Goal: Transaction & Acquisition: Subscribe to service/newsletter

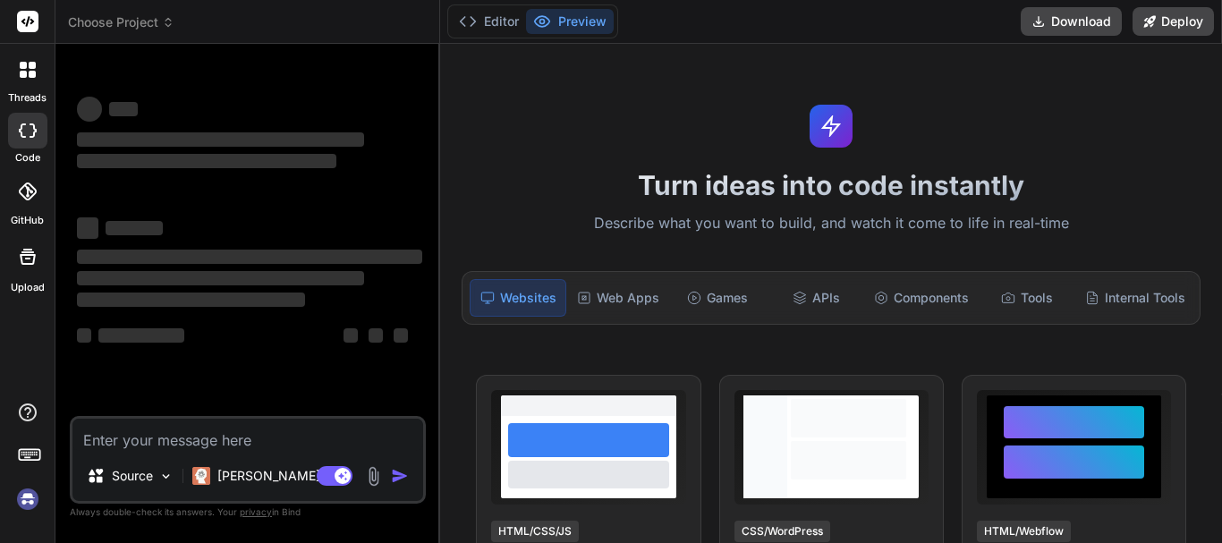
type textarea "x"
click at [115, 443] on textarea at bounding box center [247, 435] width 351 height 32
type textarea "<template> <div class="row"> <router-link to="/products"> <button type="button"…"
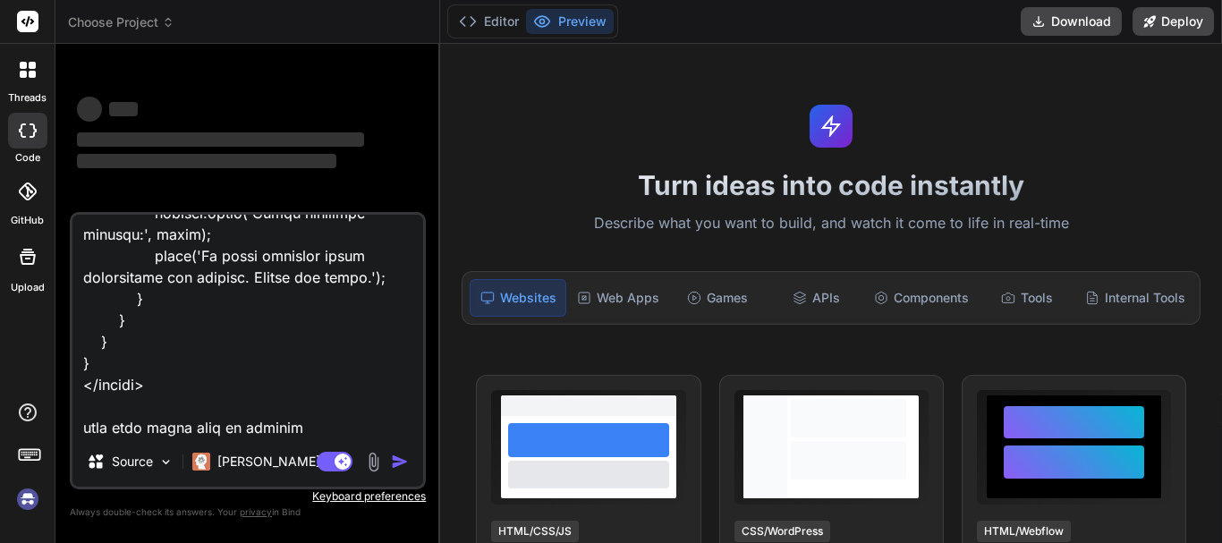
type textarea "x"
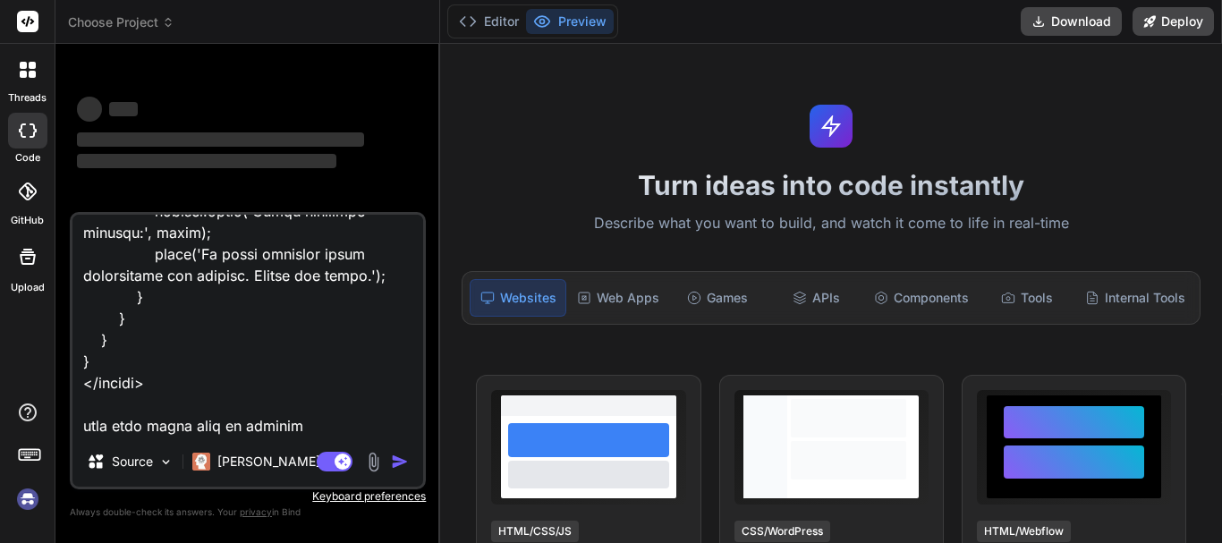
type textarea "<template> <div class="row"> <router-link to="/products"> <button type="button"…"
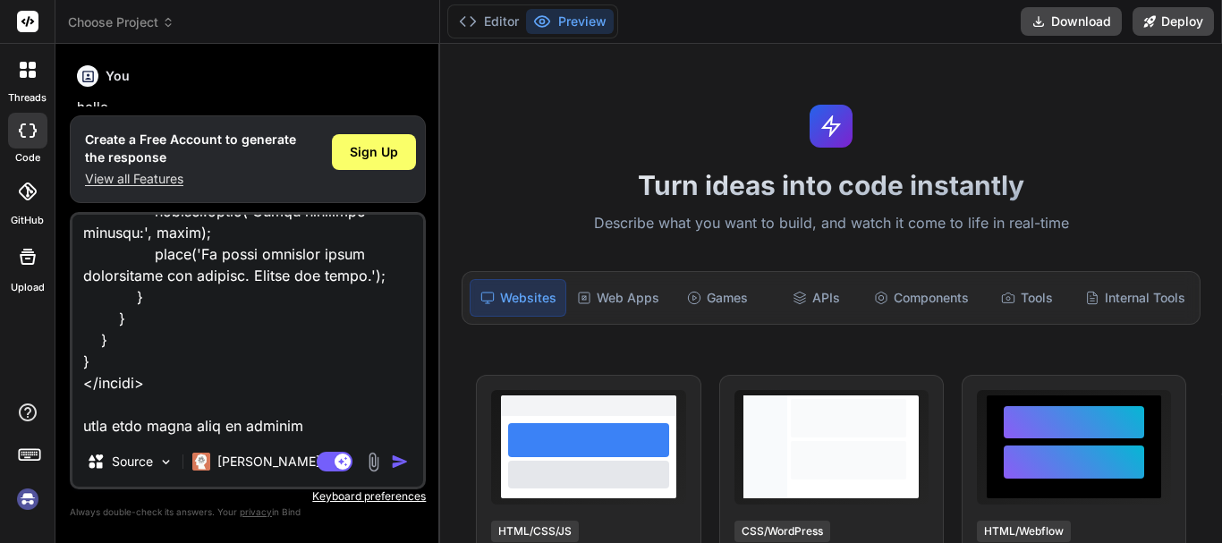
scroll to position [60, 0]
click at [336, 157] on div "Sign Up" at bounding box center [374, 152] width 84 height 36
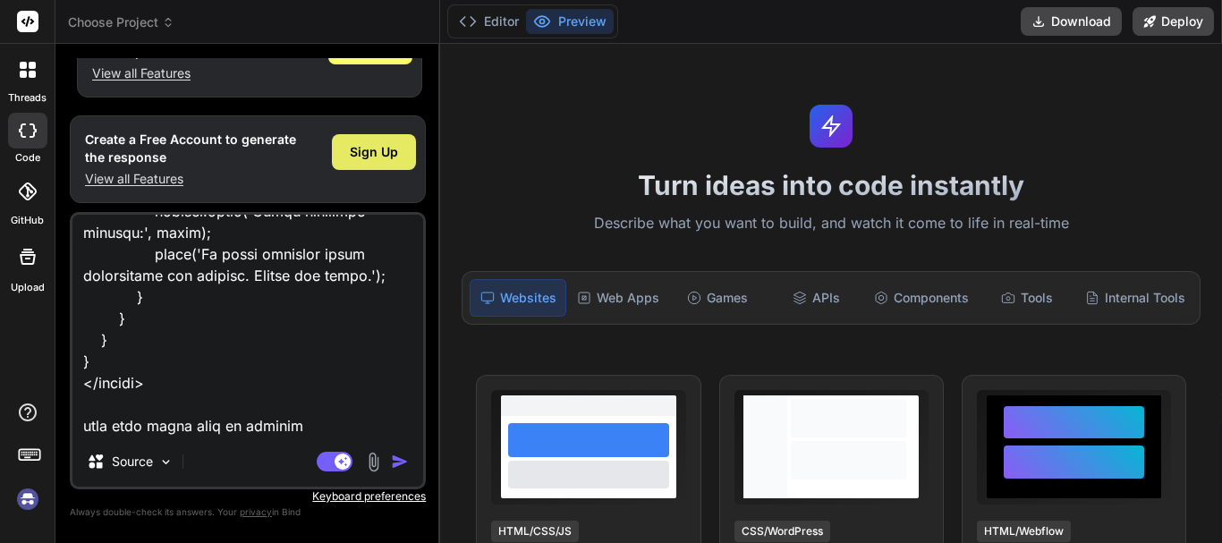
type textarea "x"
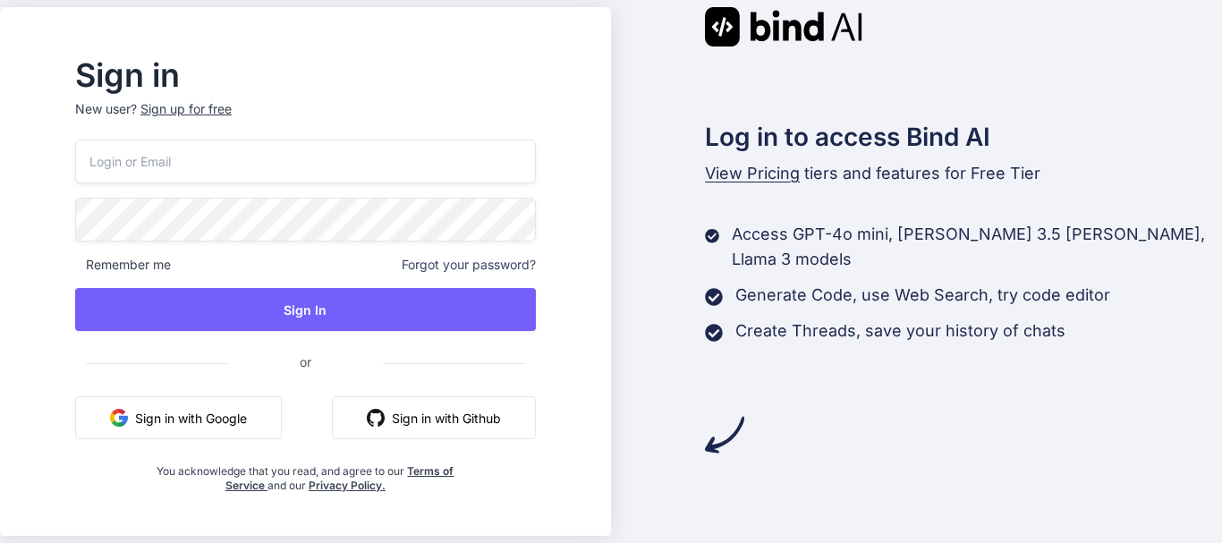
click at [207, 162] on input "email" at bounding box center [305, 162] width 461 height 44
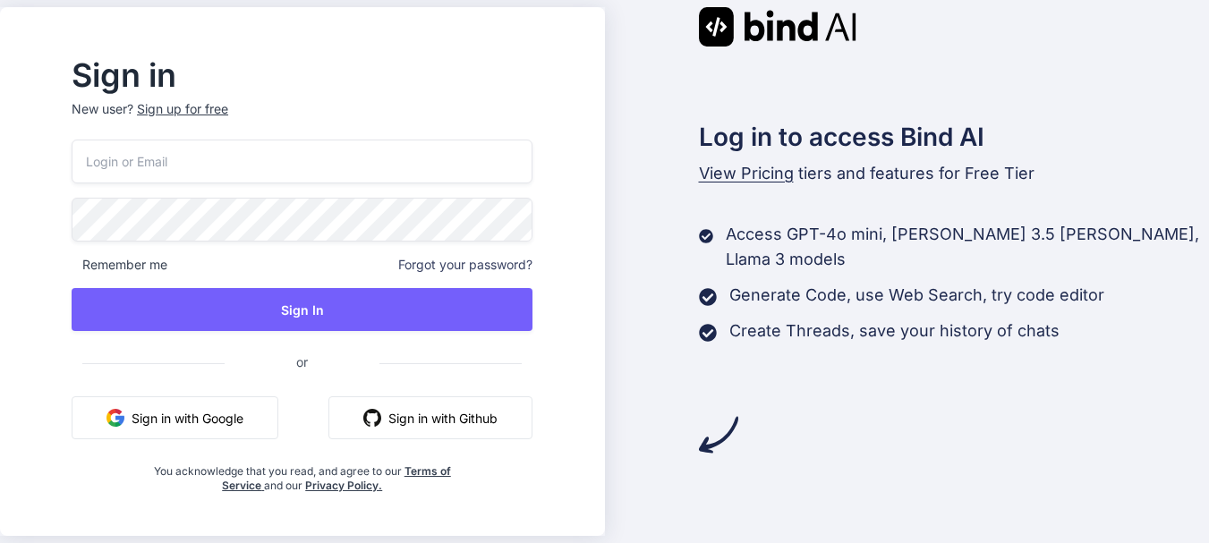
click at [228, 101] on div "Sign up for free" at bounding box center [182, 109] width 91 height 18
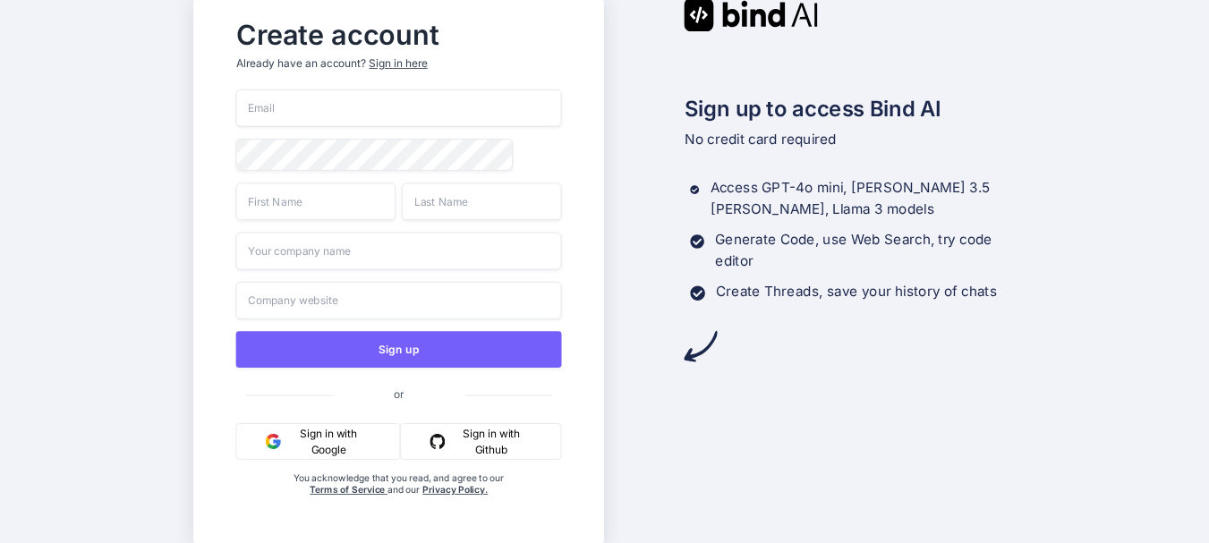
click at [348, 117] on input "email" at bounding box center [399, 108] width 326 height 38
type input "user@gmail.com"
type input "user"
click at [292, 110] on input "user@gmail.com" at bounding box center [399, 108] width 326 height 38
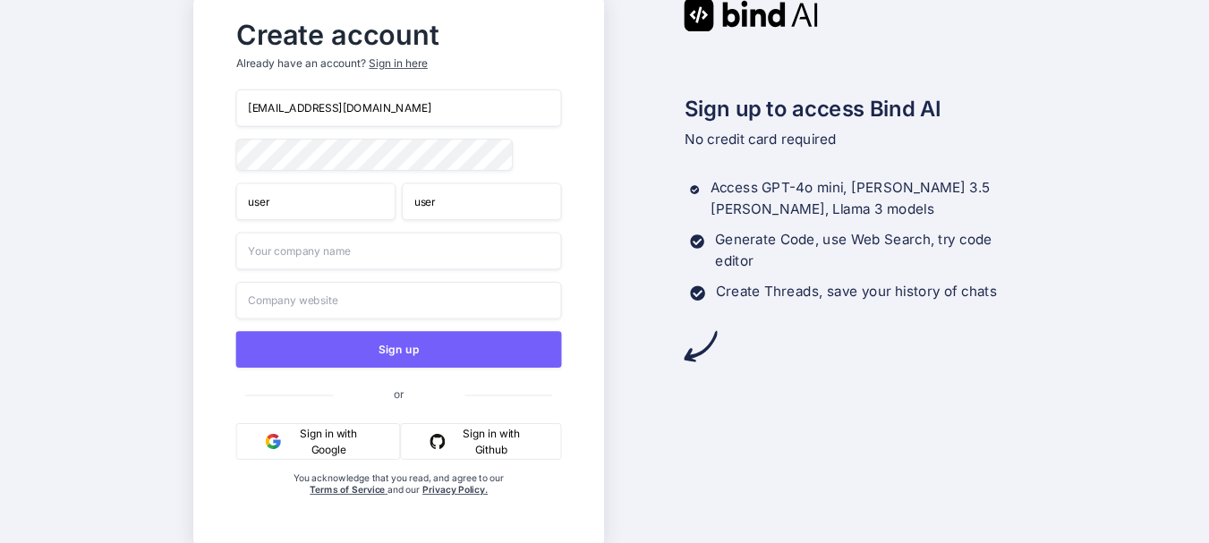
click at [292, 110] on input "user@gmail.com" at bounding box center [399, 108] width 326 height 38
type input "user@yopmail.com"
click at [352, 132] on div "user@yopmail.com user user Sign up or Sign in with Google Sign in with Github Y…" at bounding box center [399, 310] width 326 height 443
click at [224, 153] on div "Create account Already have an account? Sign in here user@yopmail.com user user…" at bounding box center [398, 272] width 362 height 523
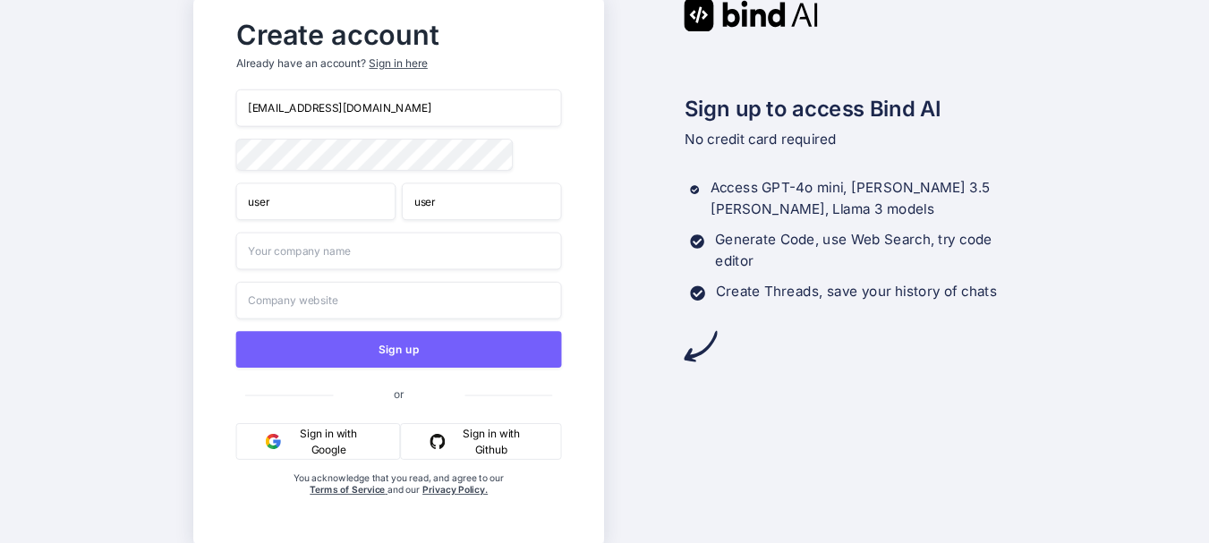
click at [340, 256] on input "text" at bounding box center [399, 252] width 326 height 38
type input "chetu"
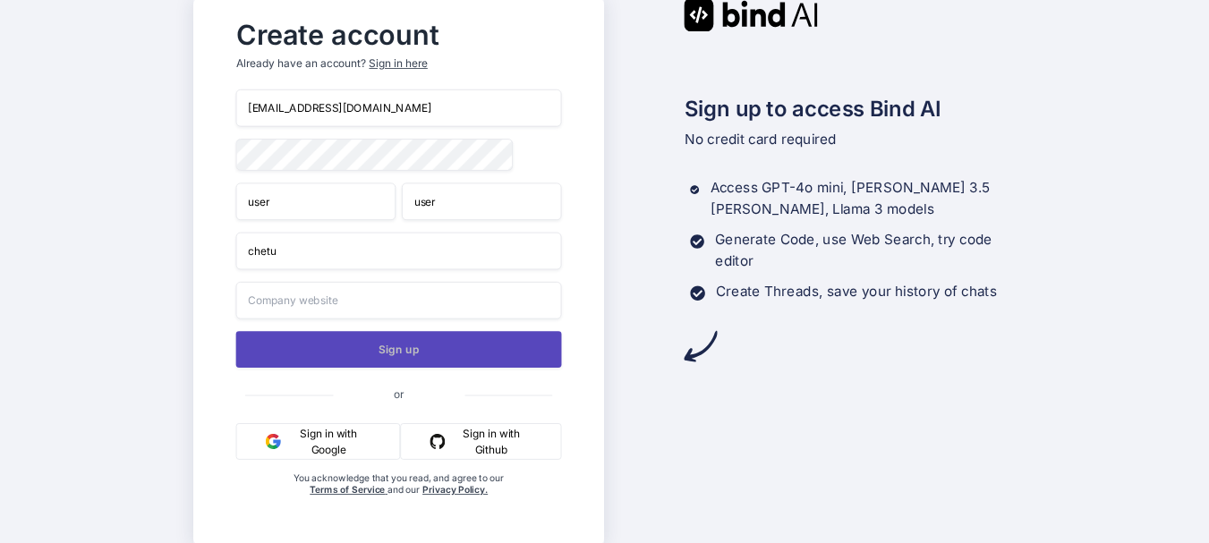
click at [394, 350] on button "Sign up" at bounding box center [399, 349] width 326 height 37
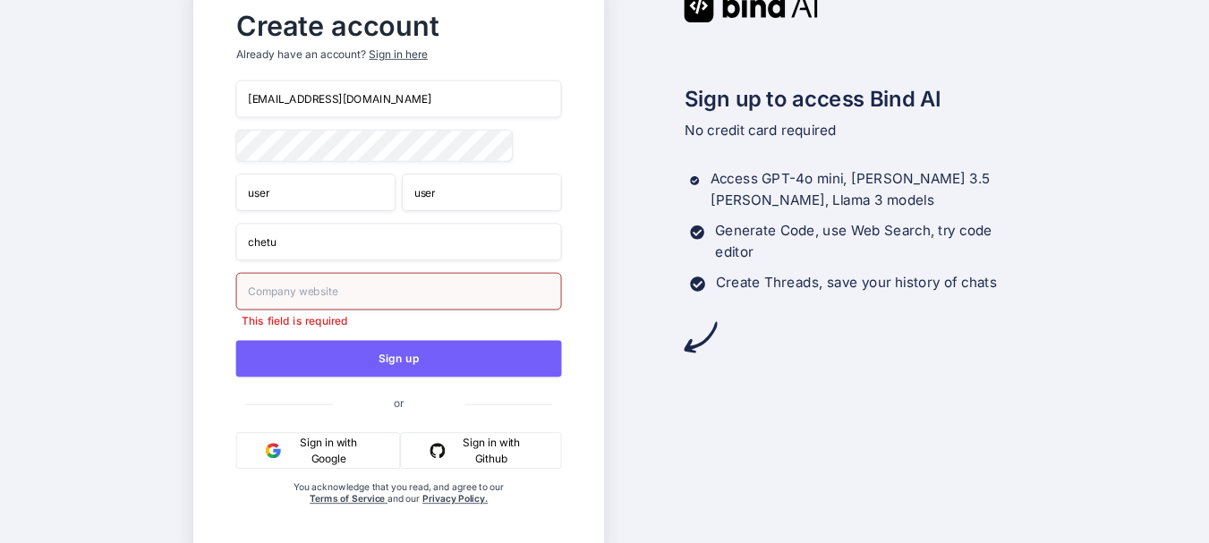
click at [327, 297] on input "text" at bounding box center [399, 292] width 326 height 38
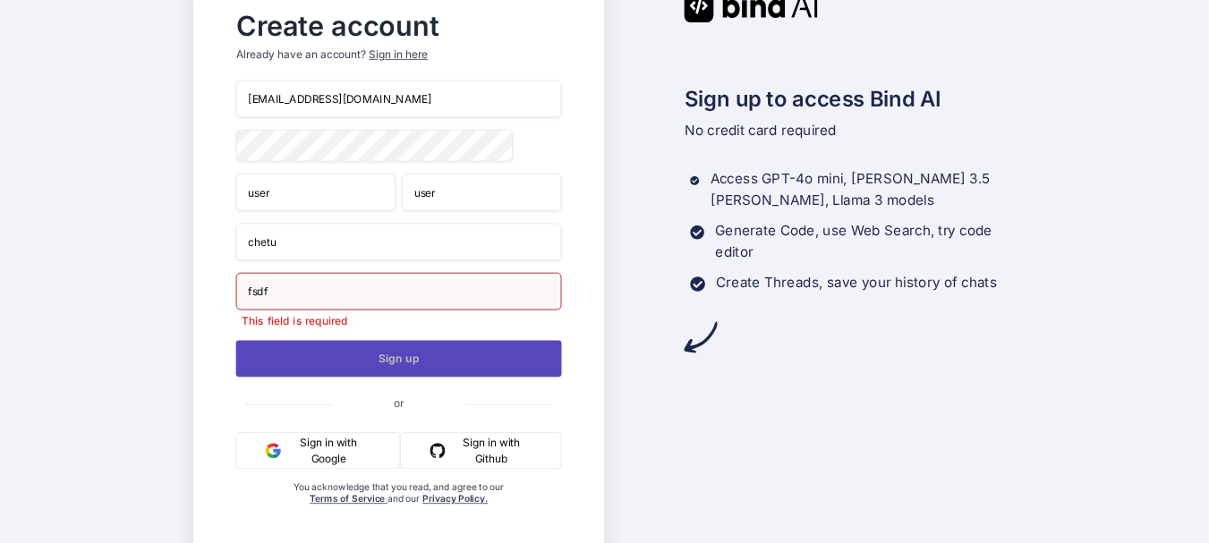
type input "fsdf"
click at [375, 365] on button "Sign up" at bounding box center [399, 358] width 326 height 37
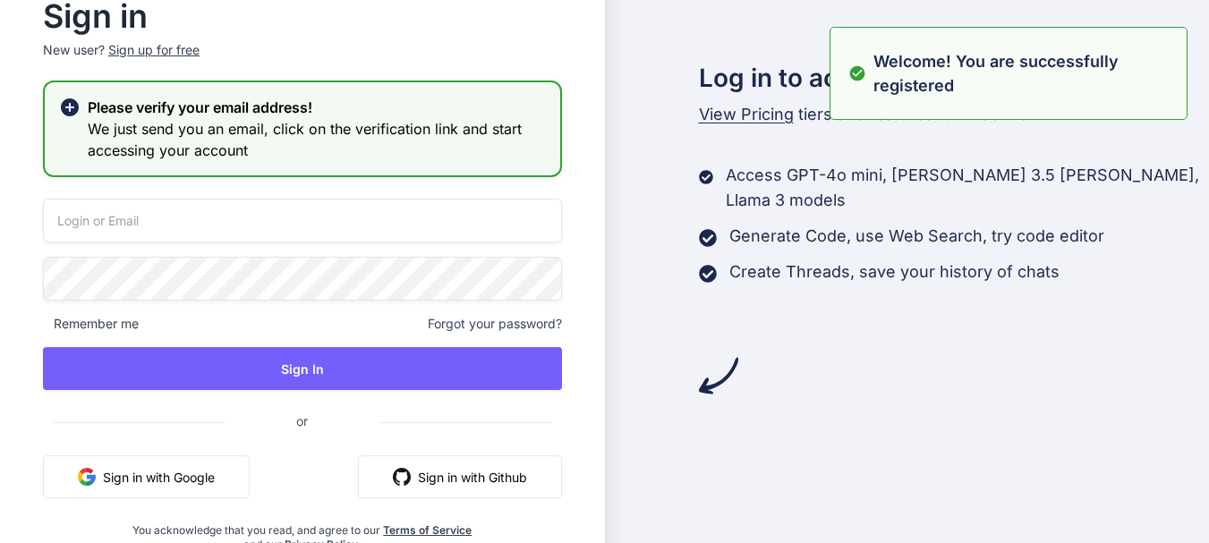
click at [166, 217] on input "email" at bounding box center [302, 221] width 519 height 44
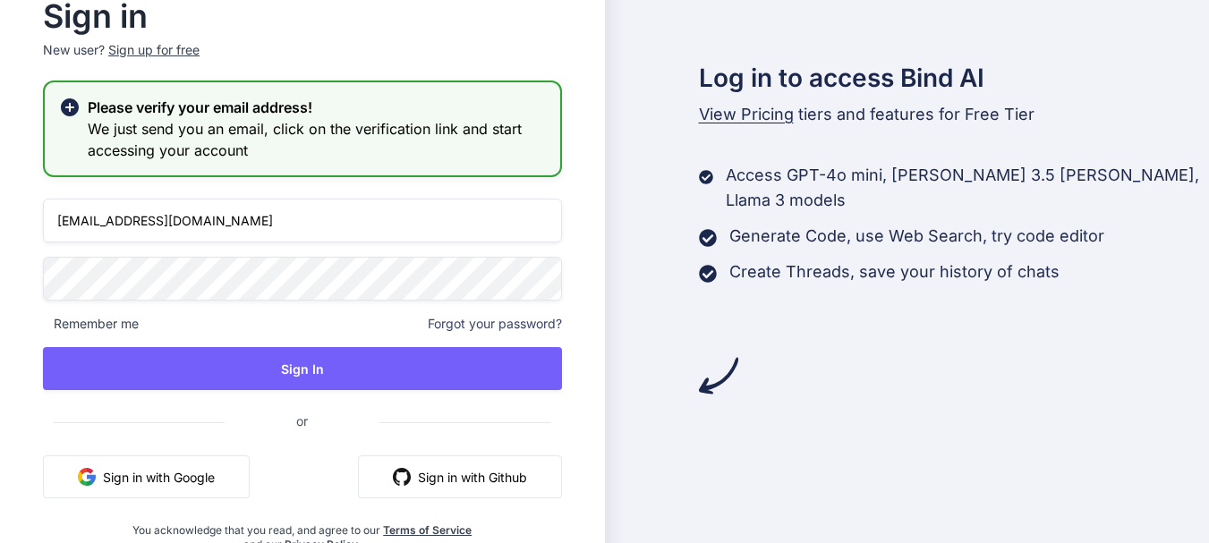
type input "user@yopmail.com"
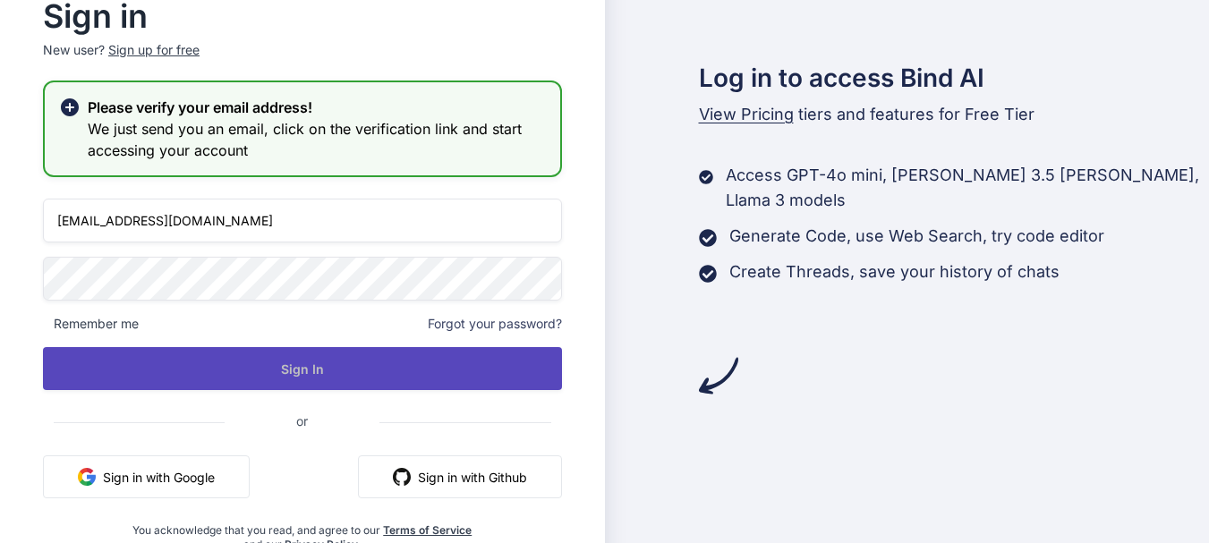
click at [344, 369] on button "Sign In" at bounding box center [302, 368] width 519 height 43
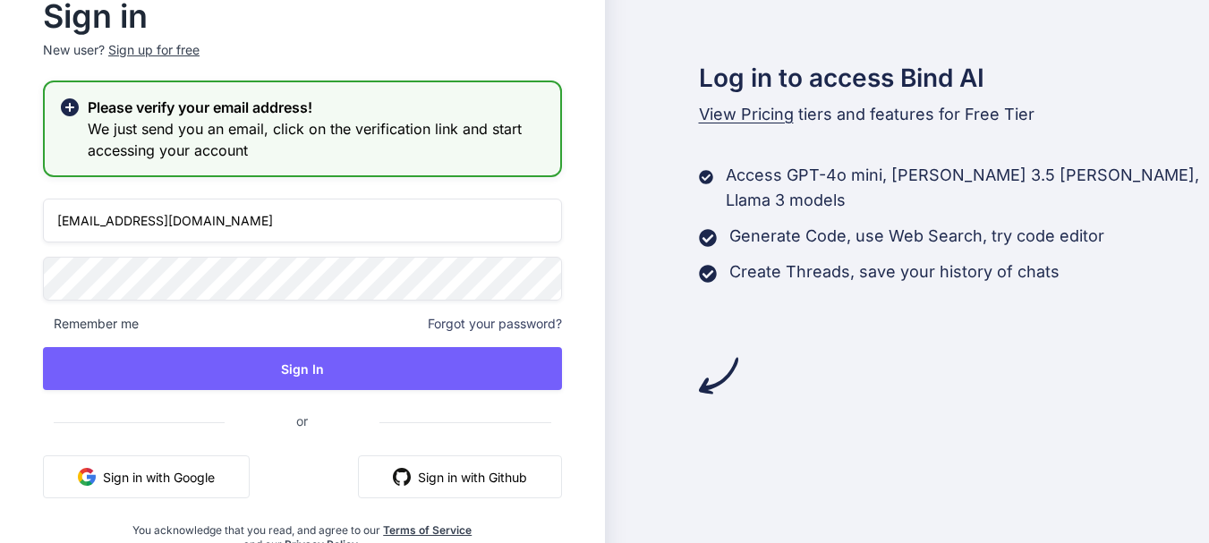
scroll to position [52, 0]
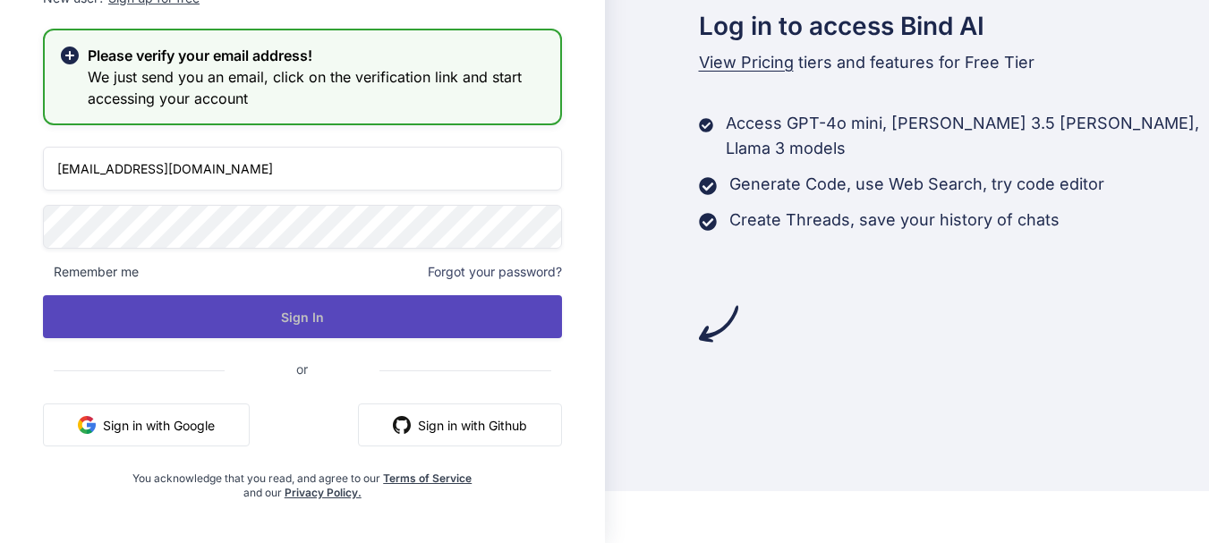
click at [333, 303] on button "Sign In" at bounding box center [302, 316] width 519 height 43
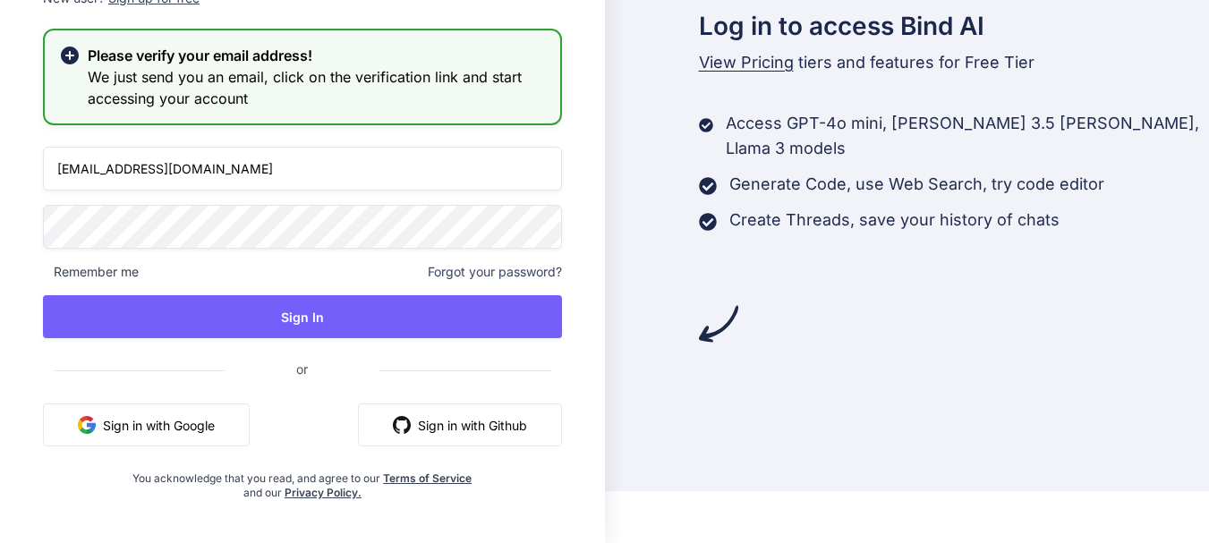
scroll to position [0, 0]
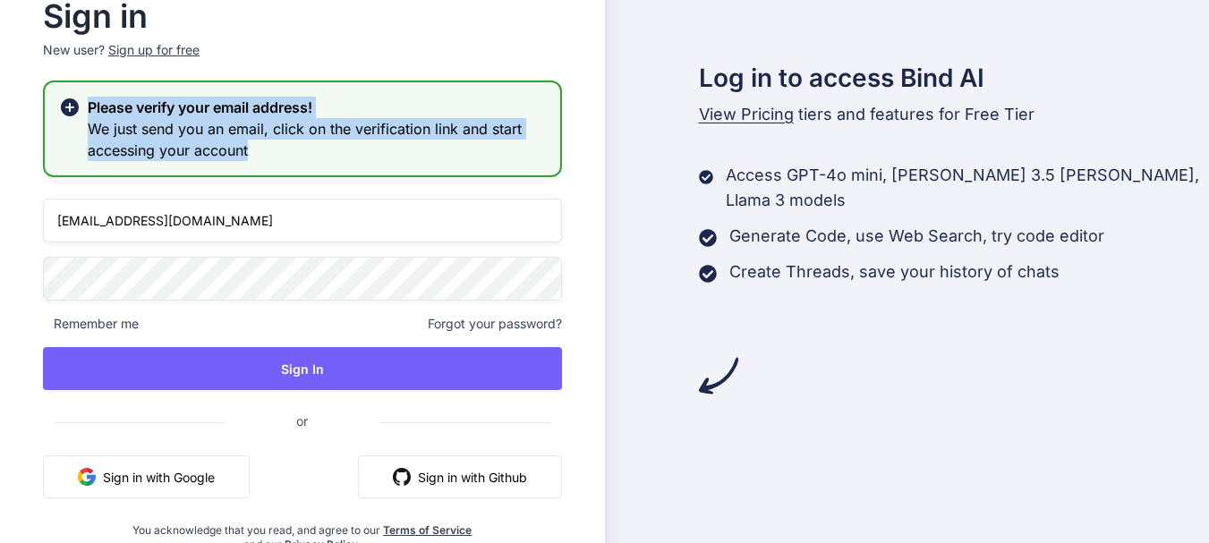
drag, startPoint x: 293, startPoint y: 153, endPoint x: 55, endPoint y: 118, distance: 240.5
click at [55, 118] on div "Please verify your email address! We just send you an email, click on the verif…" at bounding box center [302, 129] width 519 height 97
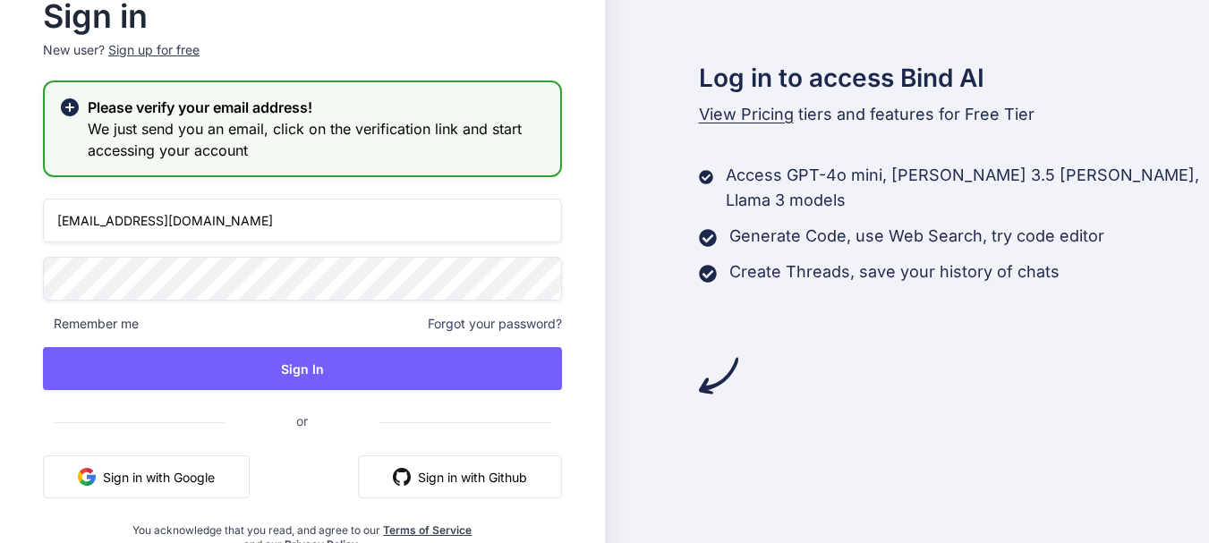
click at [80, 110] on icon at bounding box center [69, 107] width 21 height 21
click at [72, 110] on icon at bounding box center [70, 107] width 18 height 18
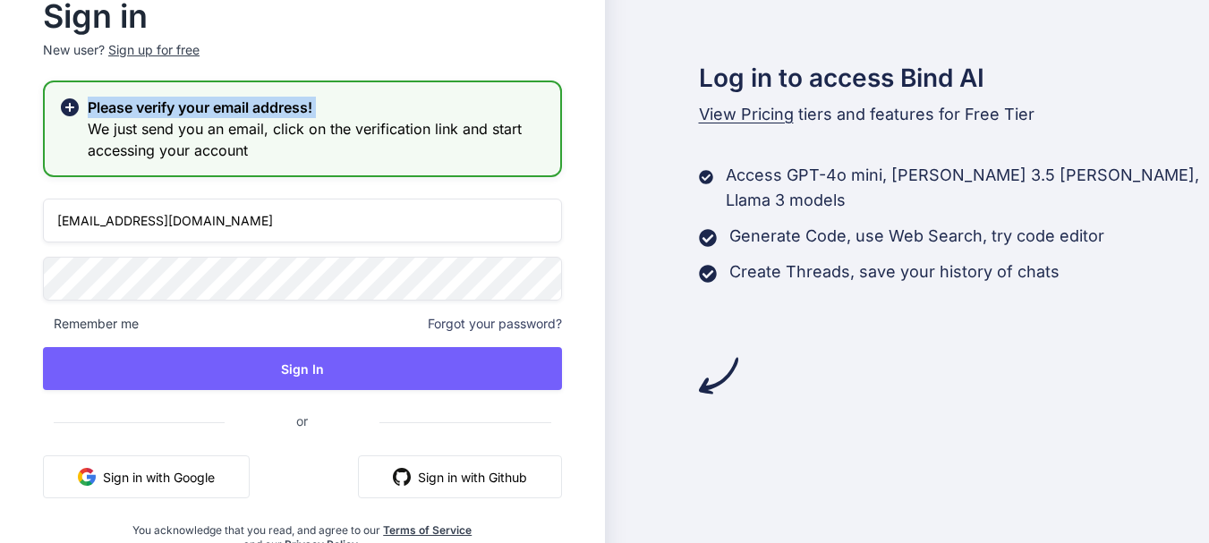
click at [72, 110] on icon at bounding box center [70, 107] width 18 height 18
click at [325, 135] on h3 "We just send you an email, click on the verification link and start accessing y…" at bounding box center [317, 139] width 458 height 43
click at [20, 126] on div "Sign in New user? Sign up for free Please verify your email address! We just se…" at bounding box center [302, 277] width 576 height 550
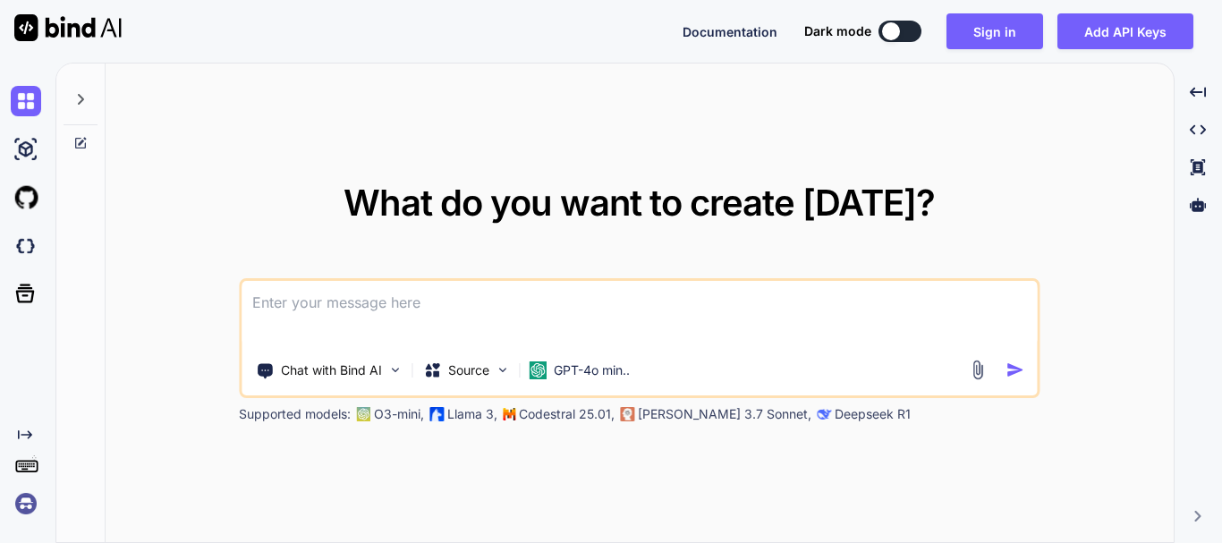
click at [408, 310] on textarea at bounding box center [639, 314] width 795 height 66
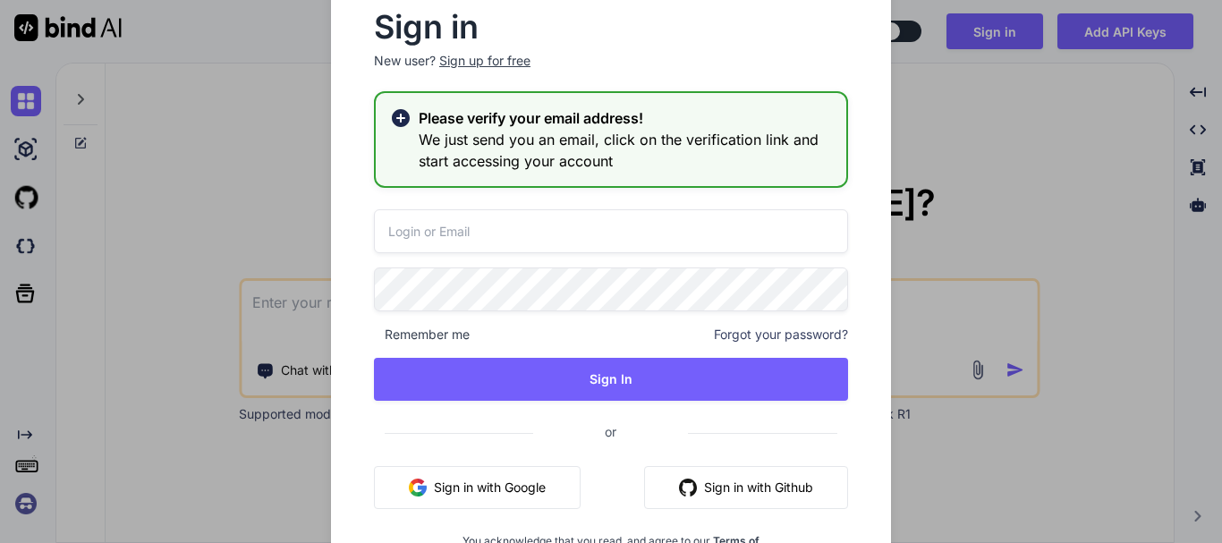
click at [1066, 195] on div "Sign in New user? Sign up for free Please verify your email address! We just se…" at bounding box center [611, 271] width 1222 height 543
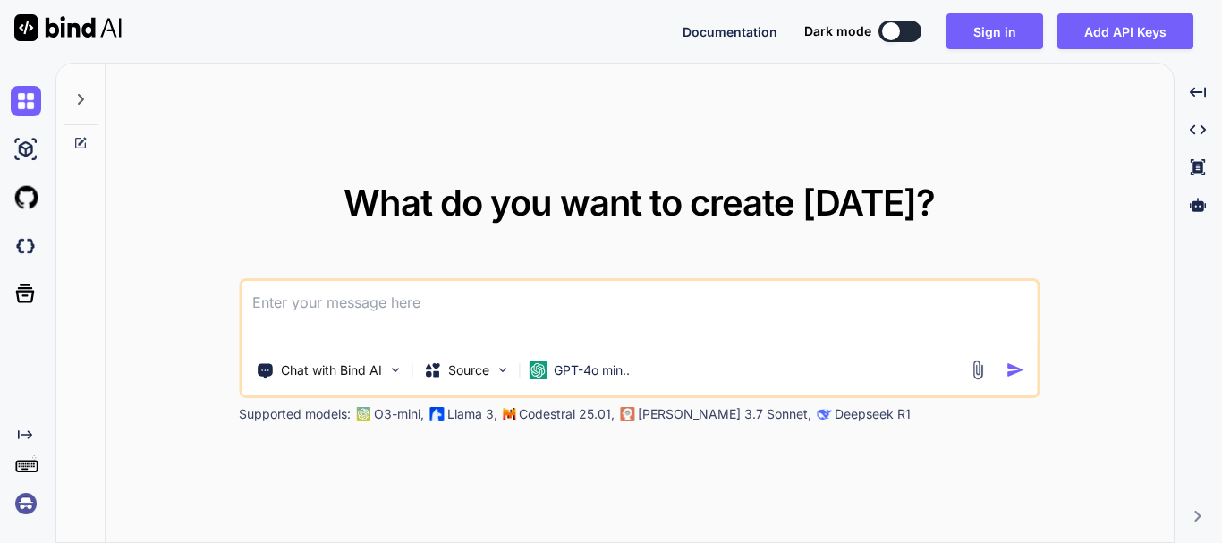
click at [525, 319] on textarea at bounding box center [639, 314] width 795 height 66
paste textarea
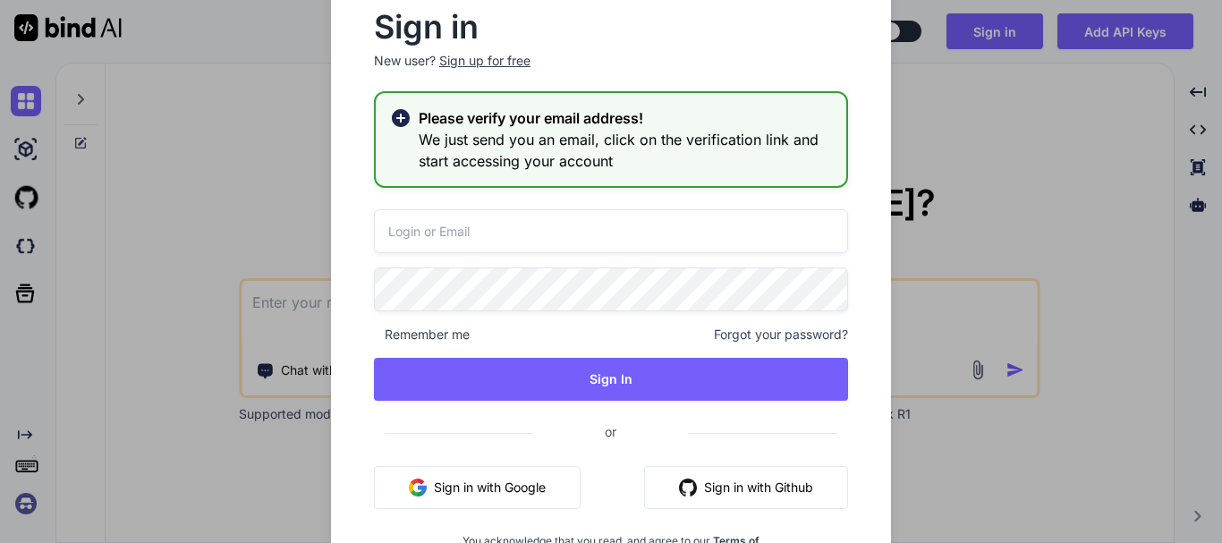
click at [331, 311] on div "Sign in New user? Sign up for free Please verify your email address! We just se…" at bounding box center [611, 282] width 560 height 647
click at [295, 308] on div "Sign in New user? Sign up for free Please verify your email address! We just se…" at bounding box center [611, 271] width 1222 height 543
click at [295, 308] on textarea at bounding box center [639, 314] width 795 height 66
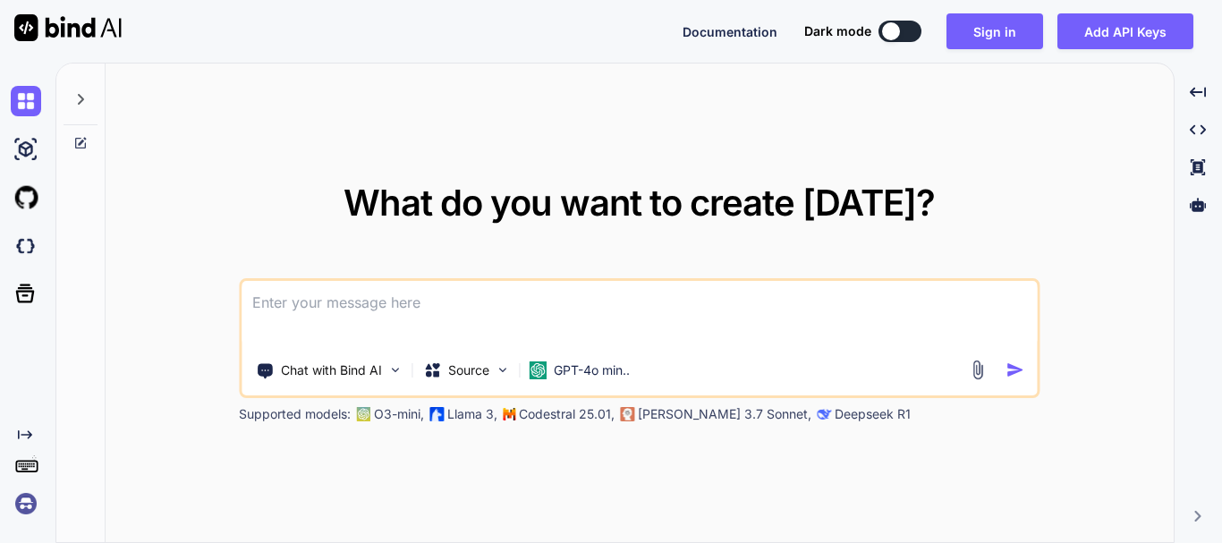
click at [295, 308] on textarea at bounding box center [639, 314] width 795 height 66
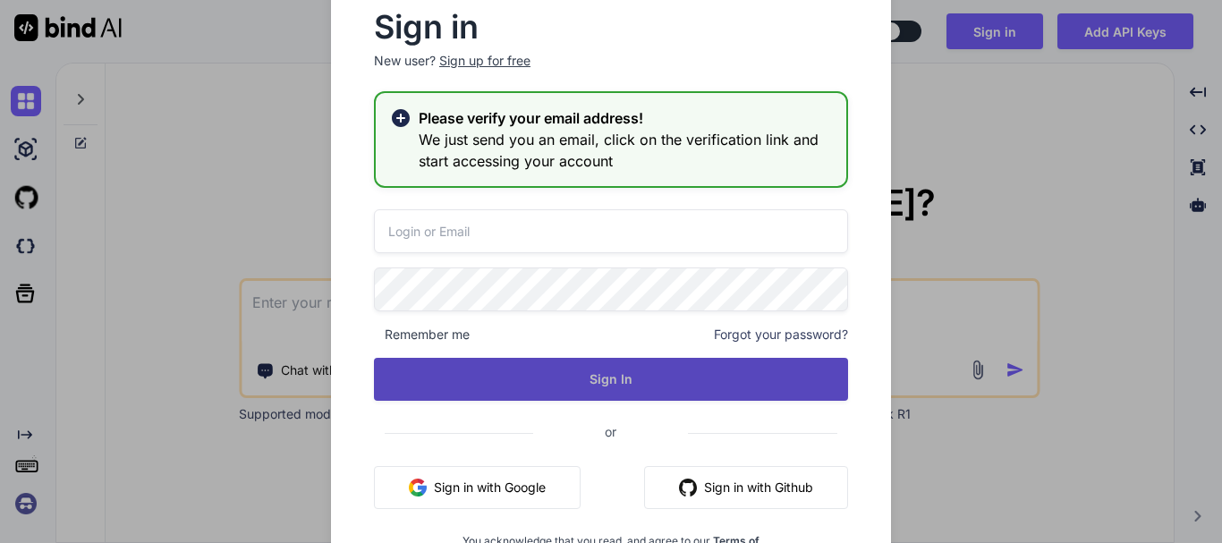
scroll to position [21, 0]
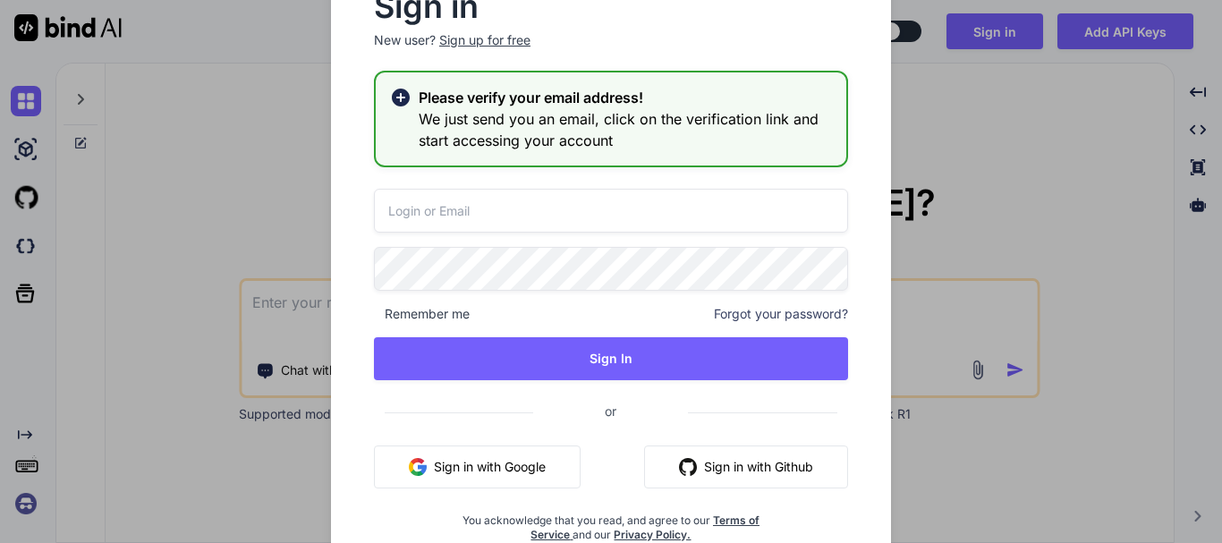
click at [283, 193] on div "Sign in New user? Sign up for free Please verify your email address! We just se…" at bounding box center [611, 271] width 1222 height 543
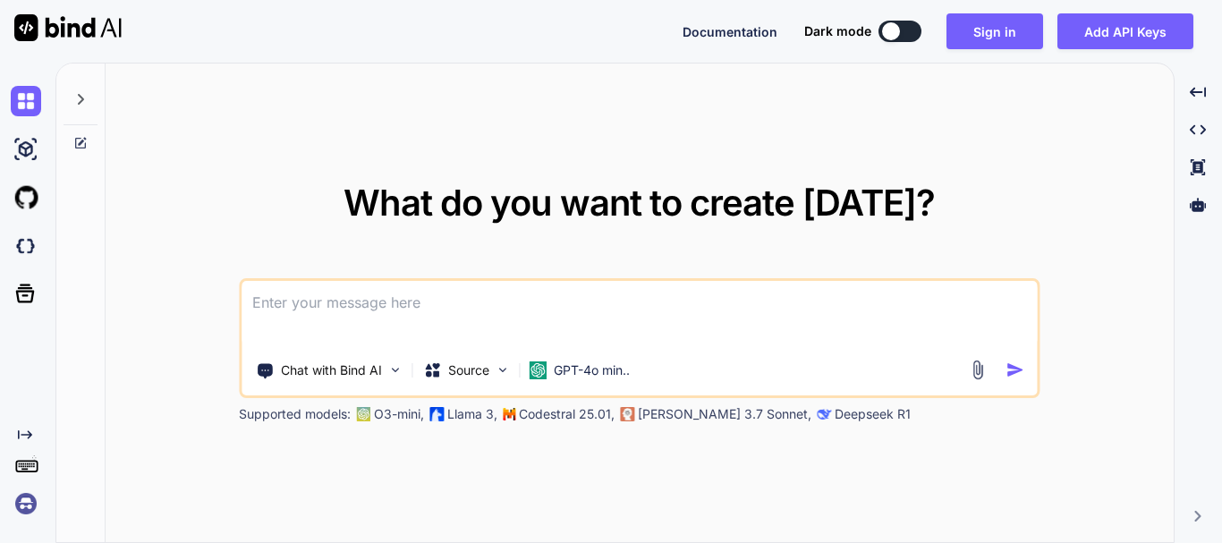
click at [310, 302] on textarea at bounding box center [639, 314] width 795 height 66
click at [977, 35] on button "Sign in" at bounding box center [995, 31] width 97 height 36
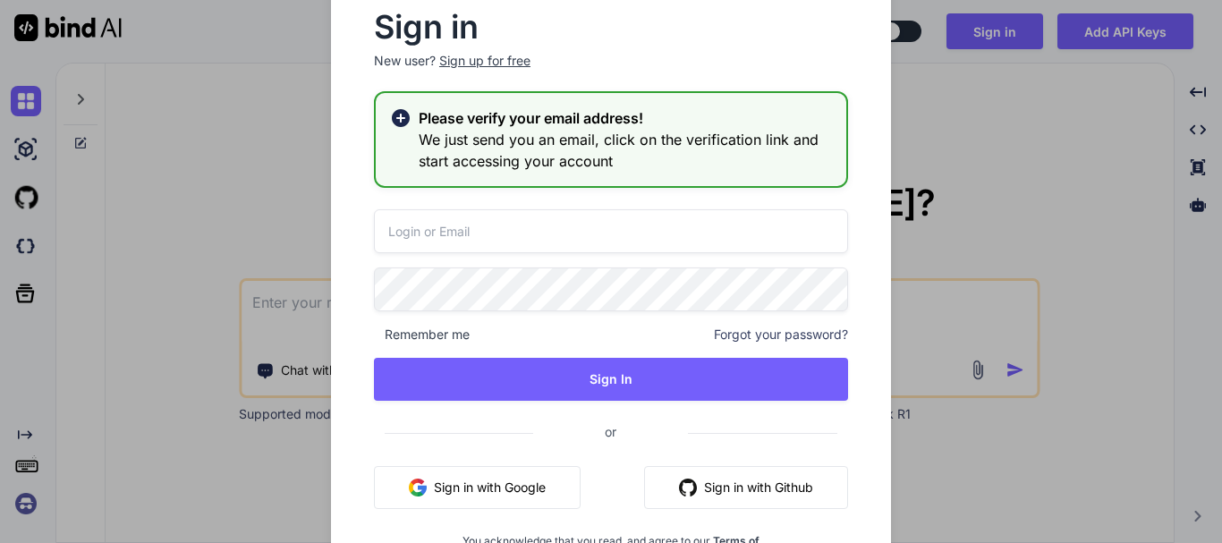
click at [467, 259] on div "Remember me Forgot your password? Sign In or Sign in with Google Sign in with G…" at bounding box center [611, 385] width 474 height 353
click at [467, 225] on input "email" at bounding box center [611, 231] width 474 height 44
type input "s"
click at [431, 228] on input "email" at bounding box center [611, 231] width 474 height 44
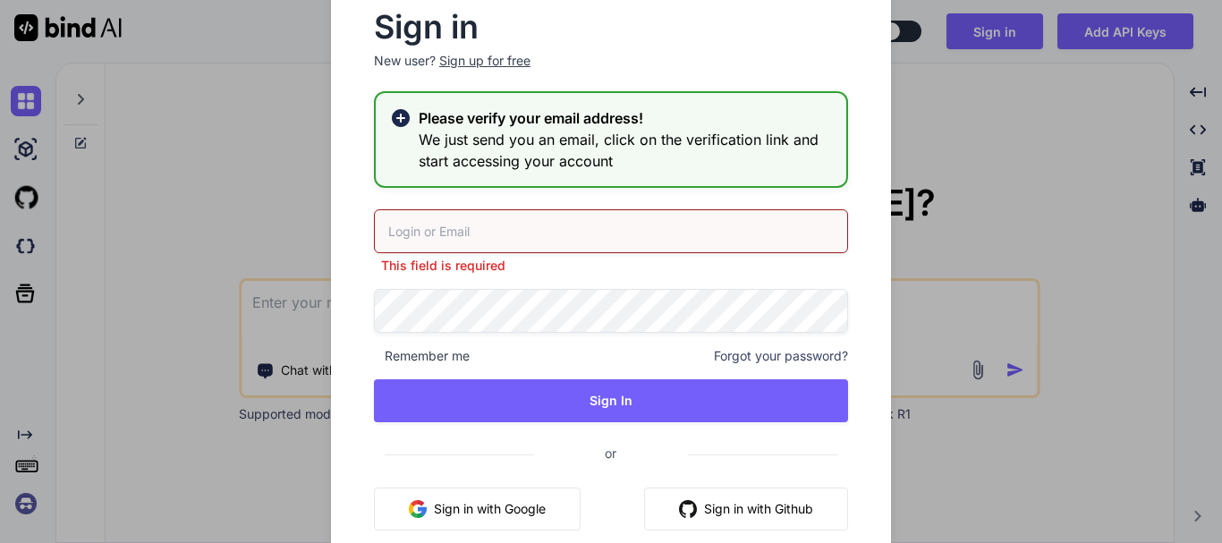
click at [227, 208] on div "Sign in New user? Sign up for free Please verify your email address! We just se…" at bounding box center [611, 271] width 1222 height 543
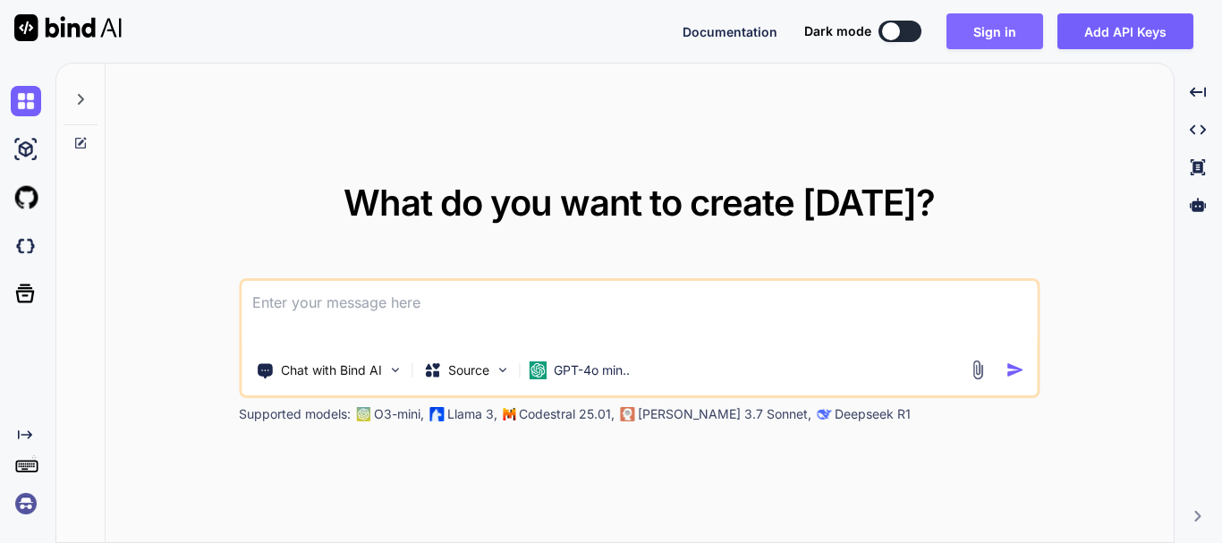
click at [989, 37] on button "Sign in" at bounding box center [995, 31] width 97 height 36
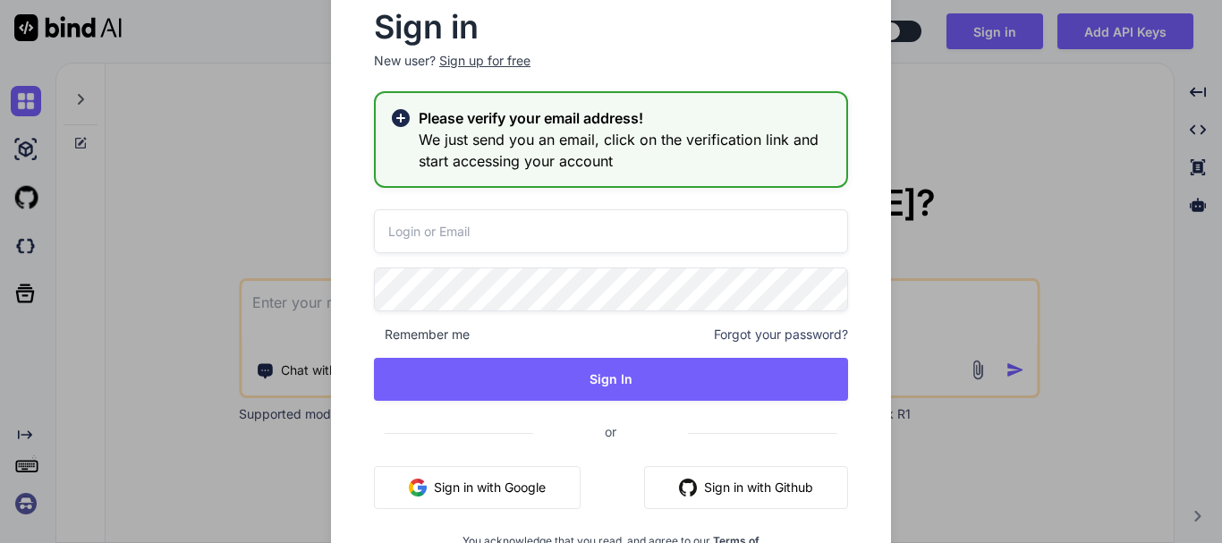
click at [431, 239] on input "email" at bounding box center [611, 231] width 474 height 44
paste input "shivusiya43@gmail.com"
type input "shivusiya43@gmail.com"
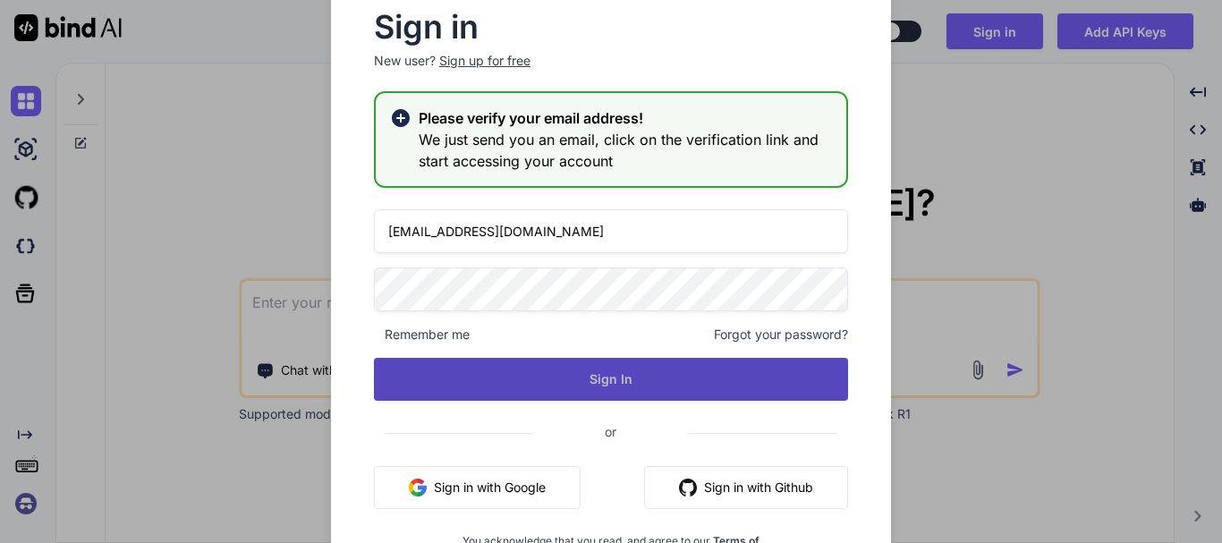
click at [566, 379] on button "Sign In" at bounding box center [611, 379] width 474 height 43
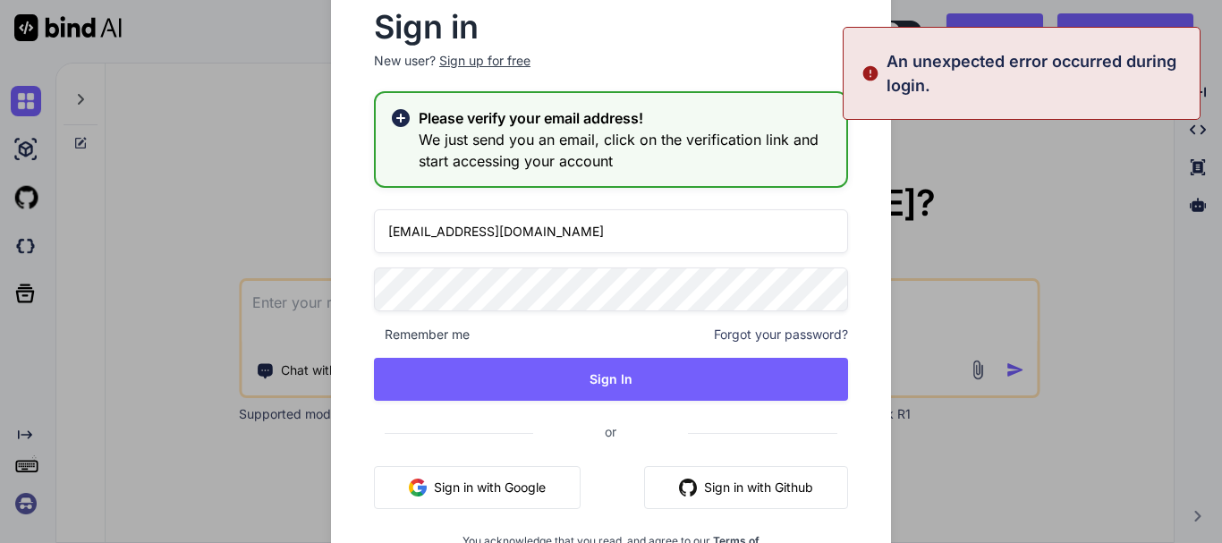
click at [1026, 93] on p "An unexpected error occurred during login." at bounding box center [1038, 73] width 302 height 48
click at [909, 172] on div "Sign in New user? Sign up for free Please verify your email address! We just se…" at bounding box center [611, 272] width 611 height 626
click at [204, 131] on div "Sign in New user? Sign up for free Please verify your email address! We just se…" at bounding box center [611, 271] width 1222 height 543
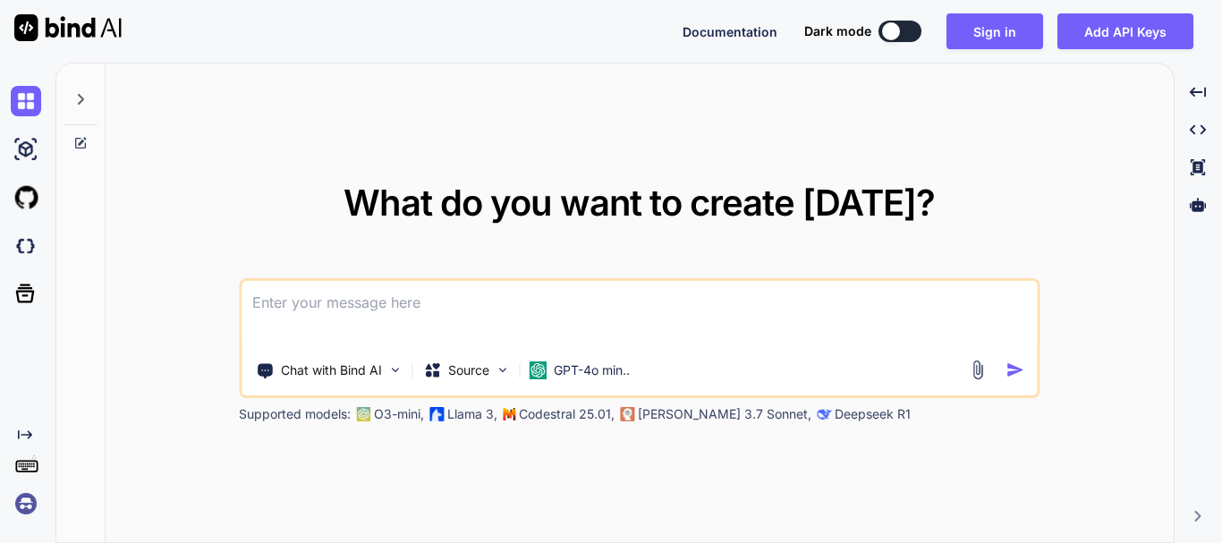
type textarea "x"
